Goal: Information Seeking & Learning: Learn about a topic

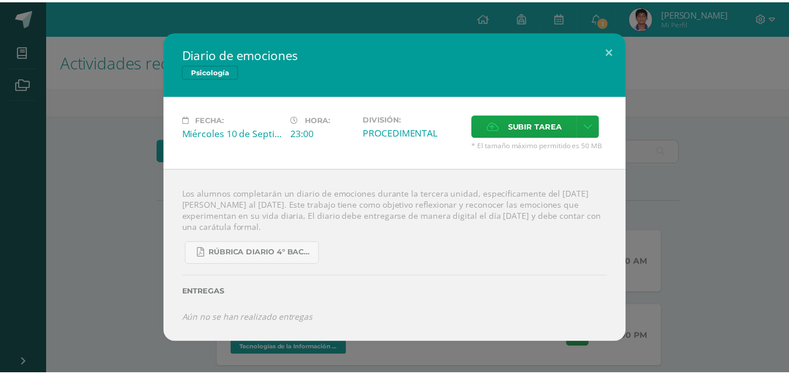
scroll to position [175, 0]
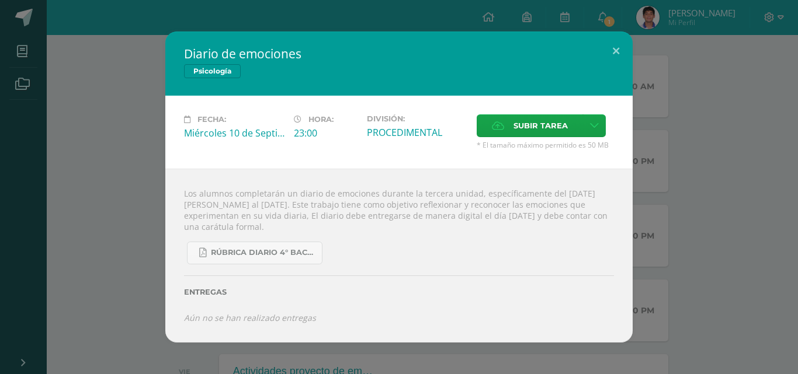
click at [105, 107] on div "Diario de emociones Psicología Fecha: [DATE] Hora: 23:00 División: Subir tarea" at bounding box center [399, 187] width 788 height 311
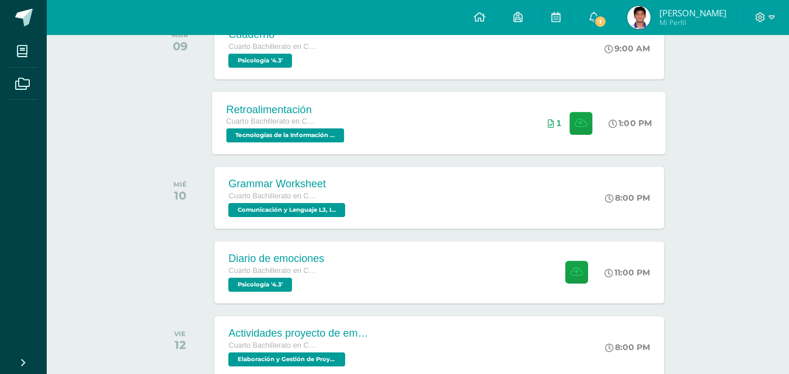
scroll to position [234, 0]
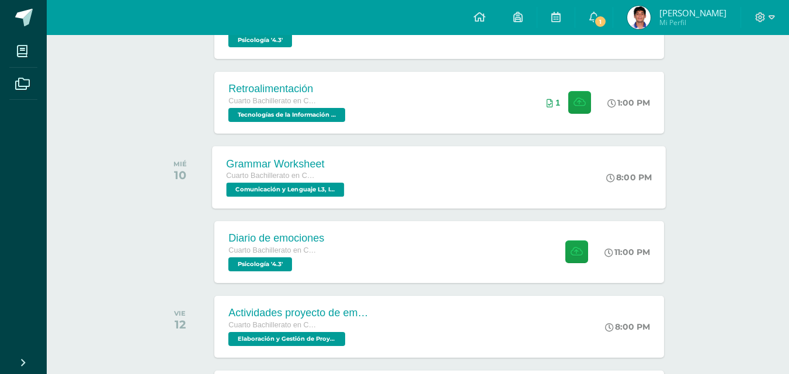
click at [465, 180] on div "Grammar Worksheet Cuarto Bachillerato en Ciencias y Letras Comunicación y Lengu…" at bounding box center [440, 177] width 454 height 62
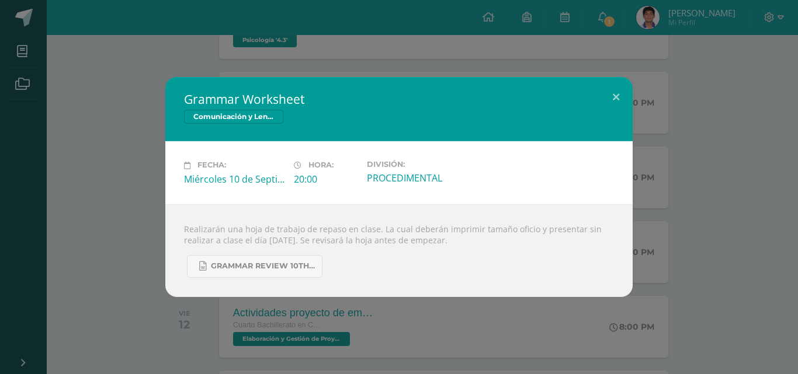
click at [111, 239] on div "Grammar Worksheet Comunicación y Lenguaje L3, Inglés 4 Fecha: [DATE] Hora: 20:0…" at bounding box center [399, 187] width 788 height 220
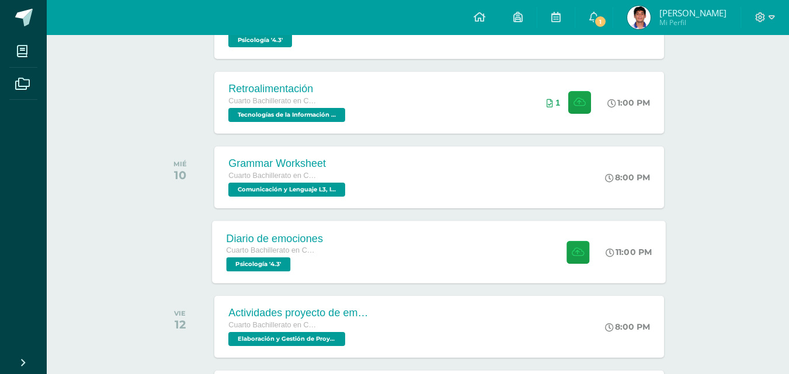
click at [323, 257] on div "Cuarto Bachillerato en Ciencias y Letras" at bounding box center [275, 251] width 97 height 13
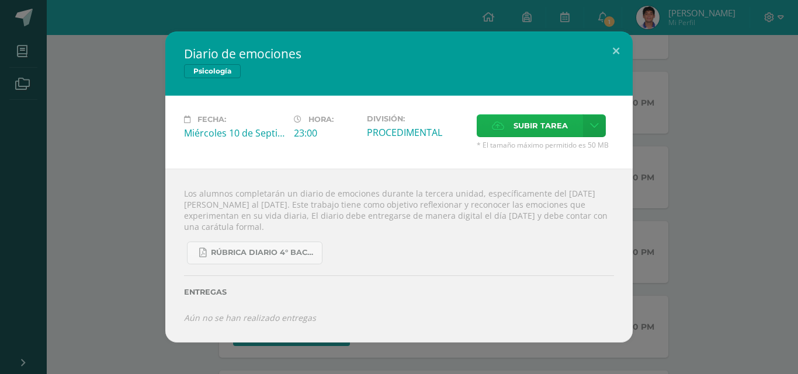
click at [517, 123] on span "Subir tarea" at bounding box center [540, 126] width 54 height 22
click at [0, 0] on input "Subir tarea" at bounding box center [0, 0] width 0 height 0
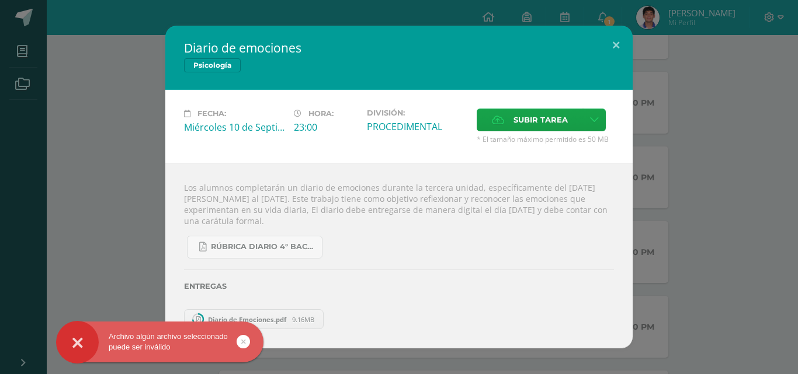
click at [245, 341] on link at bounding box center [243, 341] width 13 height 13
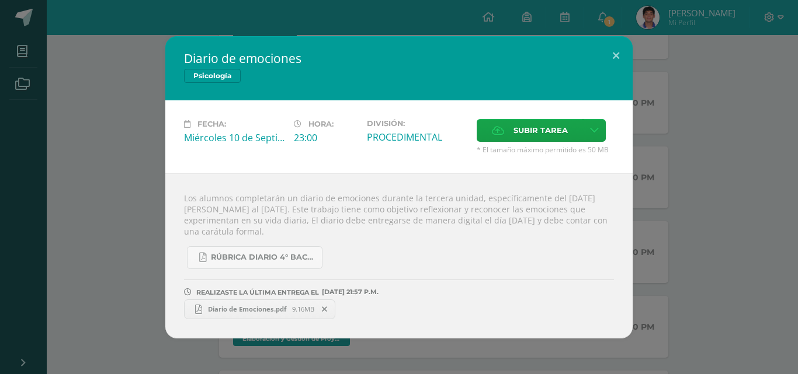
click at [253, 315] on link "Diario de Emociones.pdf 9.16MB" at bounding box center [259, 310] width 151 height 20
click at [140, 143] on div "Diario de emociones Psicología Fecha: [DATE] Hora: 23:00 División: Subir tarea" at bounding box center [399, 187] width 788 height 303
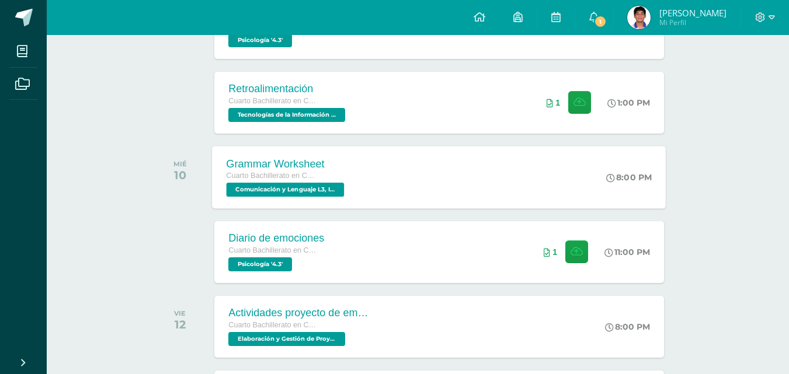
click at [269, 171] on div "Cuarto Bachillerato en Ciencias y Letras" at bounding box center [287, 176] width 121 height 13
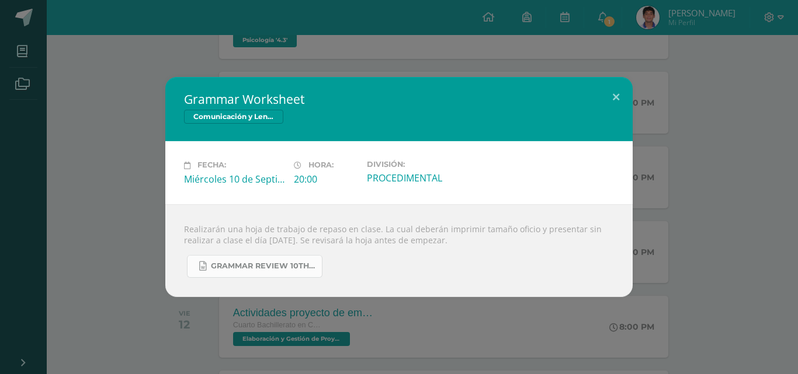
click at [273, 269] on span "Grammar Review 10th grade Unit 3.docx" at bounding box center [263, 266] width 105 height 9
click at [621, 100] on button at bounding box center [615, 97] width 33 height 40
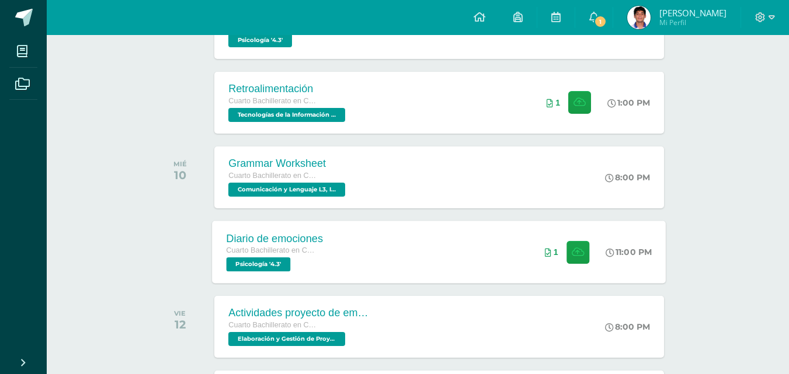
scroll to position [292, 0]
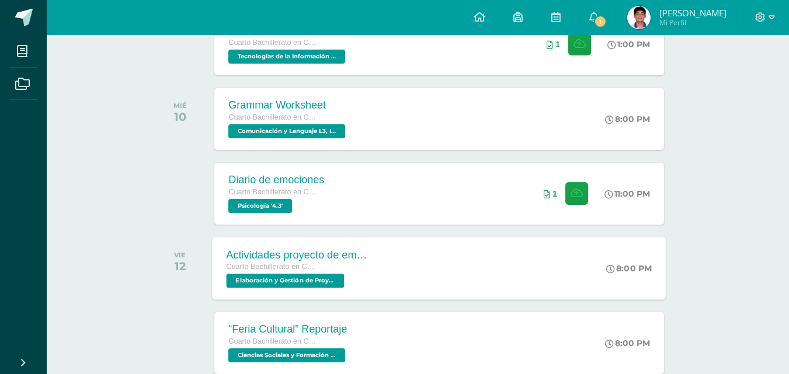
click at [360, 273] on div "Cuarto Bachillerato en Ciencias y Letras" at bounding box center [297, 267] width 141 height 13
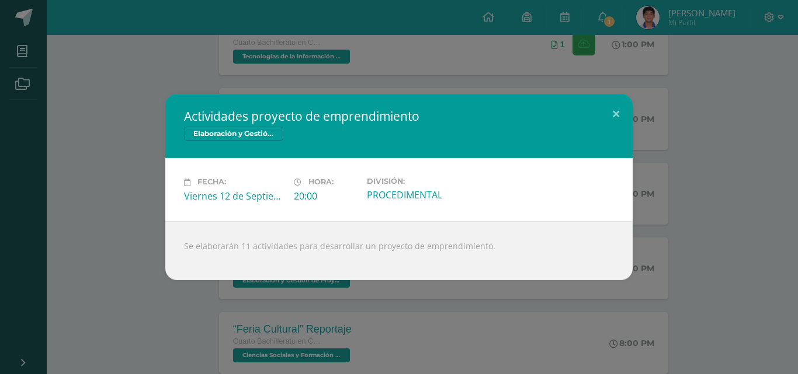
click at [80, 203] on div "Actividades proyecto de emprendimiento Elaboración y Gestión de Proyectos Fecha…" at bounding box center [399, 187] width 788 height 186
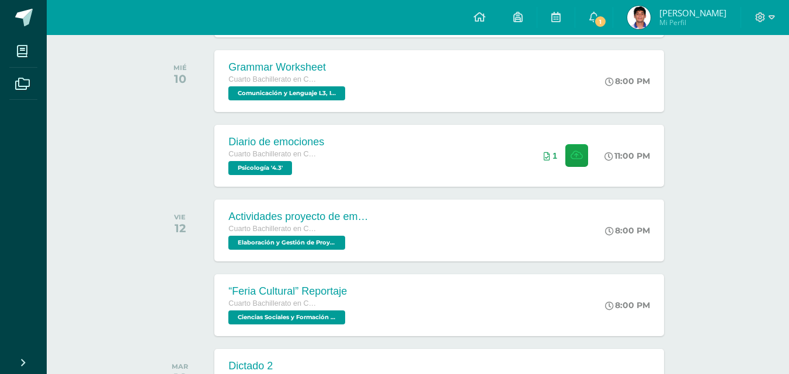
scroll to position [350, 0]
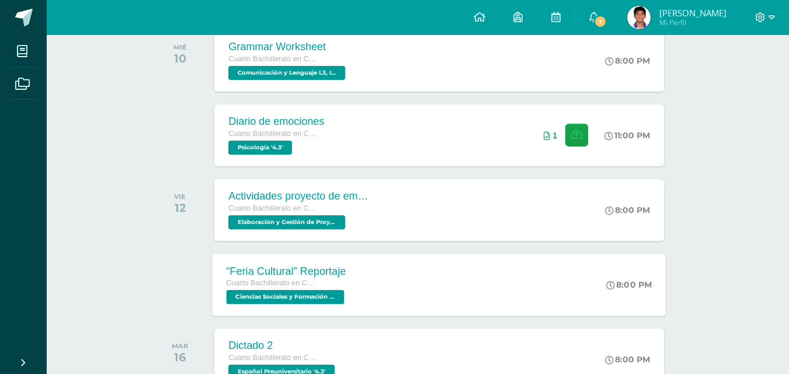
click at [340, 294] on span "Ciencias Sociales y Formación Ciudadana 4 '4.3'" at bounding box center [286, 297] width 118 height 14
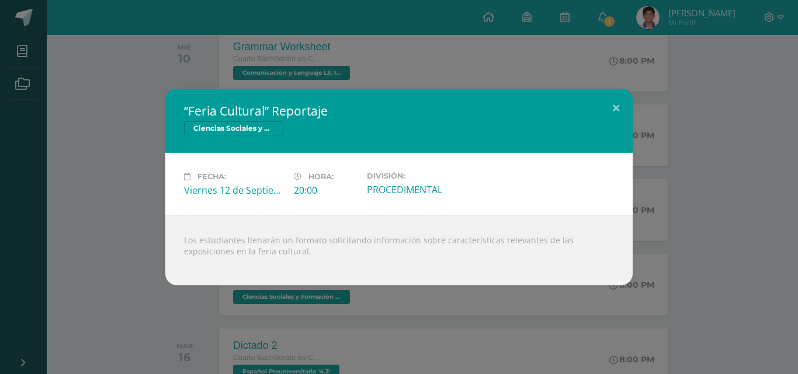
click at [620, 343] on div "“Feria Cultural” Reportaje Ciencias Sociales y Formación Ciudadana 4 Fecha: [DA…" at bounding box center [399, 187] width 798 height 374
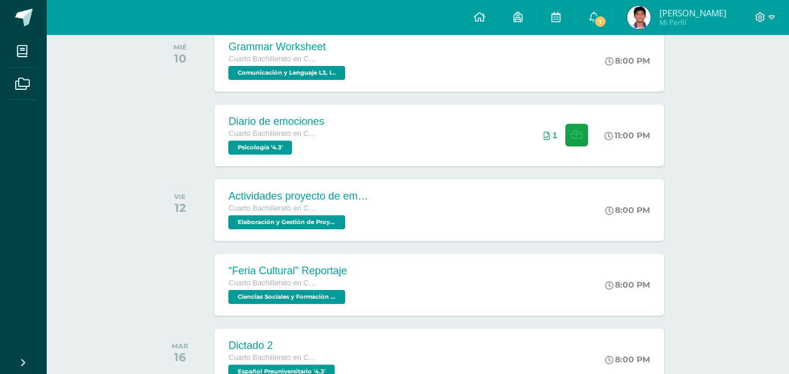
drag, startPoint x: 145, startPoint y: 200, endPoint x: 187, endPoint y: 213, distance: 44.4
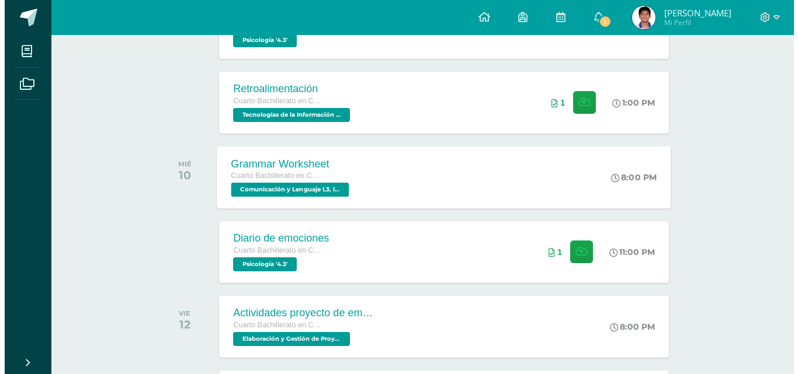
scroll to position [175, 0]
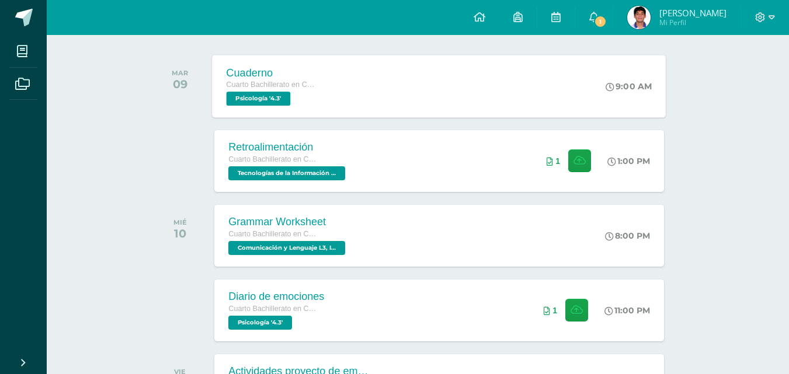
click at [344, 85] on div "Cuaderno Cuarto Bachillerato en Ciencias y Letras Psicología '4.3' 9:00 AM [GEO…" at bounding box center [440, 86] width 454 height 62
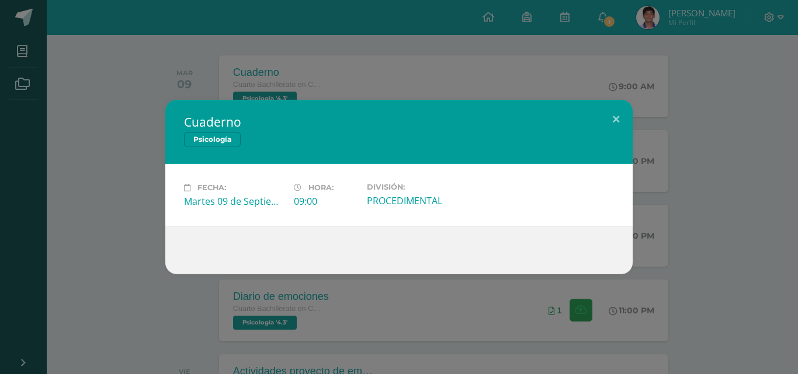
click at [34, 143] on div "Cuaderno Psicología Fecha: [DATE] Hora: 09:00 División: PROCEDIMENTAL" at bounding box center [399, 187] width 788 height 175
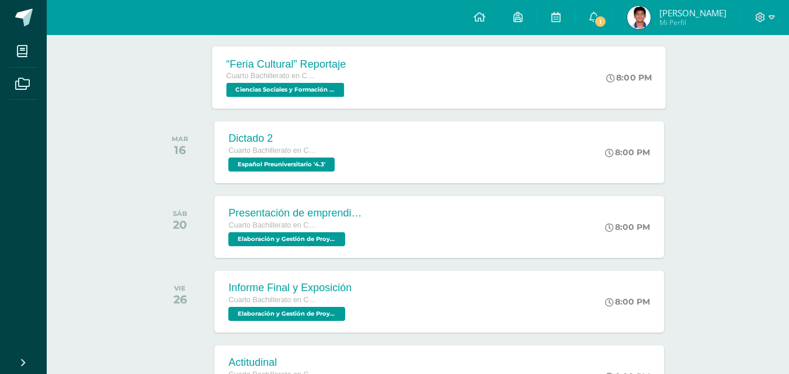
scroll to position [584, 0]
